Goal: Task Accomplishment & Management: Manage account settings

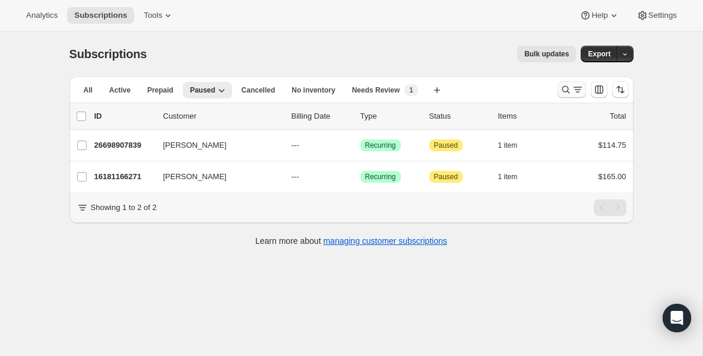
click at [569, 87] on icon "Search and filter results" at bounding box center [566, 90] width 12 height 12
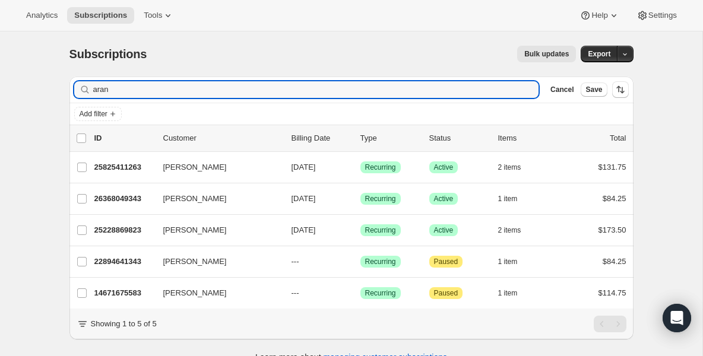
drag, startPoint x: 119, startPoint y: 94, endPoint x: -34, endPoint y: 83, distance: 153.0
click at [0, 83] on html "Analytics Subscriptions Tools Help Settings Skip to content Subscriptions. This…" at bounding box center [351, 178] width 703 height 356
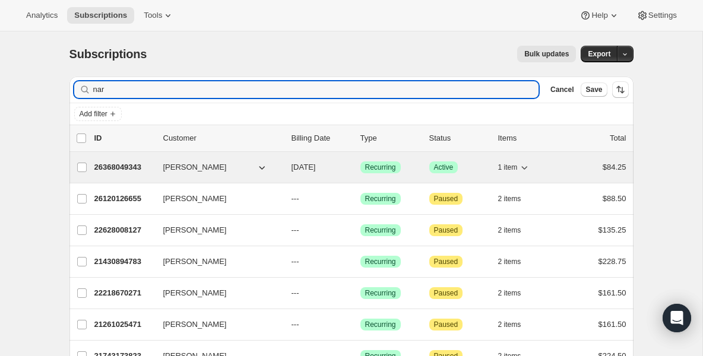
type input "nar"
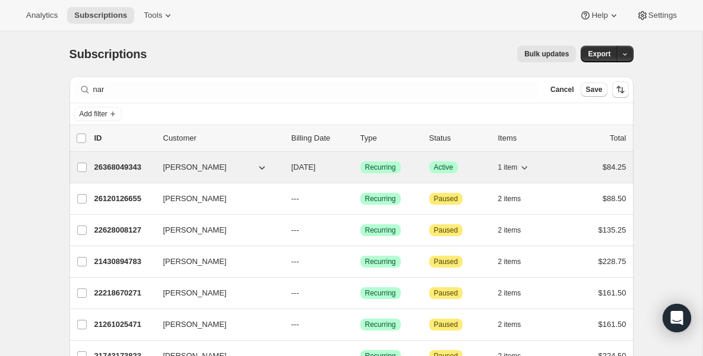
click at [118, 166] on p "26368049343" at bounding box center [123, 168] width 59 height 12
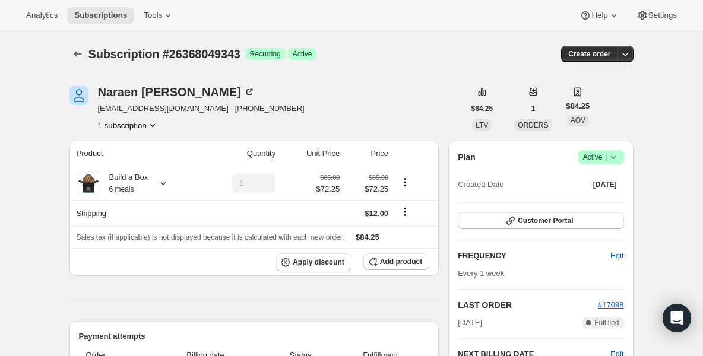
click at [615, 159] on icon at bounding box center [614, 157] width 12 height 12
click at [602, 179] on span "Pause subscription" at bounding box center [596, 180] width 65 height 9
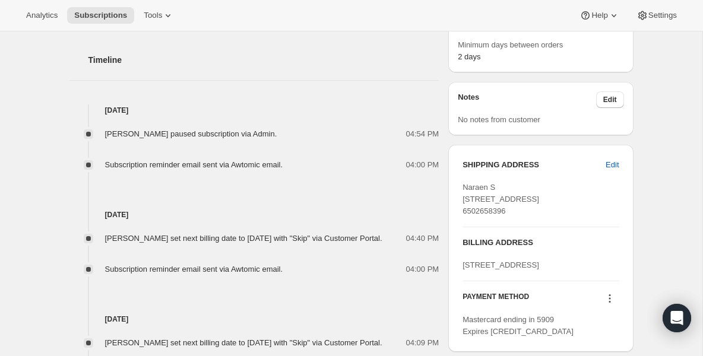
scroll to position [451, 0]
